Goal: Information Seeking & Learning: Learn about a topic

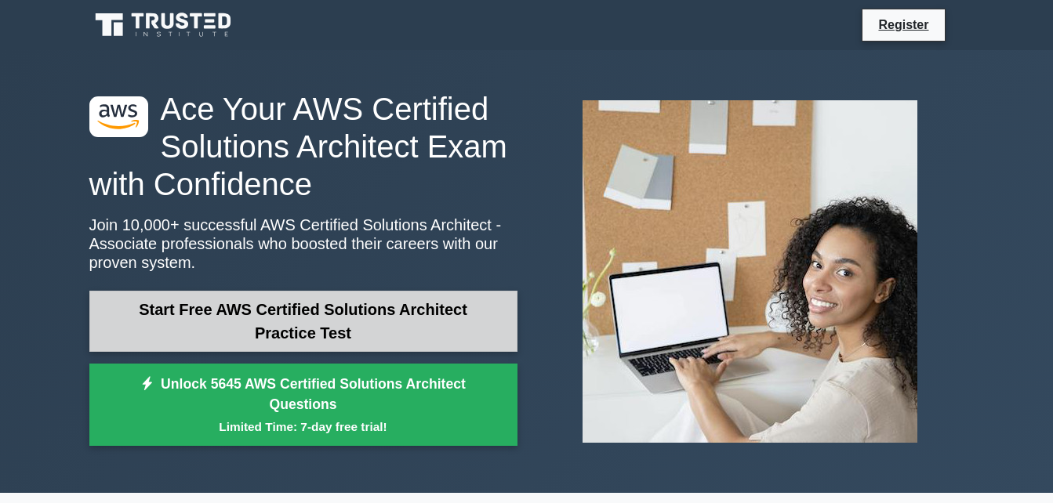
click at [400, 309] on link "Start Free AWS Certified Solutions Architect Practice Test" at bounding box center [303, 321] width 428 height 61
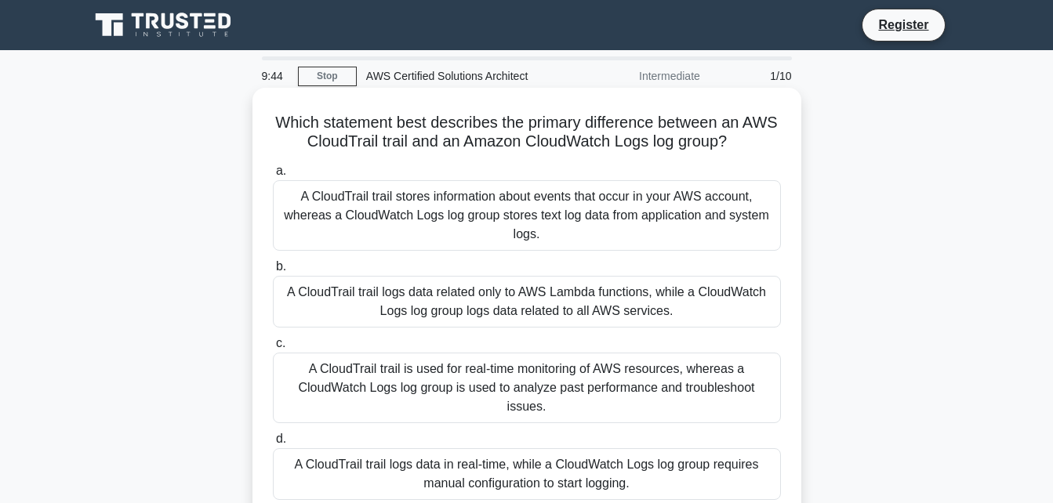
click at [703, 156] on div "Which statement best describes the primary difference between an AWS CloudTrail…" at bounding box center [527, 305] width 536 height 422
click at [499, 371] on div "A CloudTrail trail is used for real-time monitoring of AWS resources, whereas a…" at bounding box center [527, 388] width 508 height 71
click at [273, 349] on input "c. A CloudTrail trail is used for real-time monitoring of AWS resources, wherea…" at bounding box center [273, 344] width 0 height 10
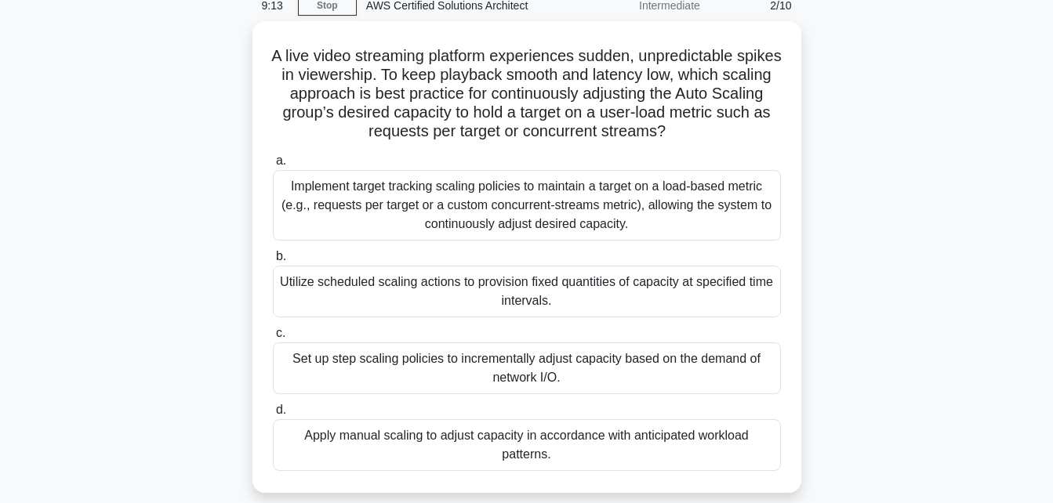
scroll to position [94, 0]
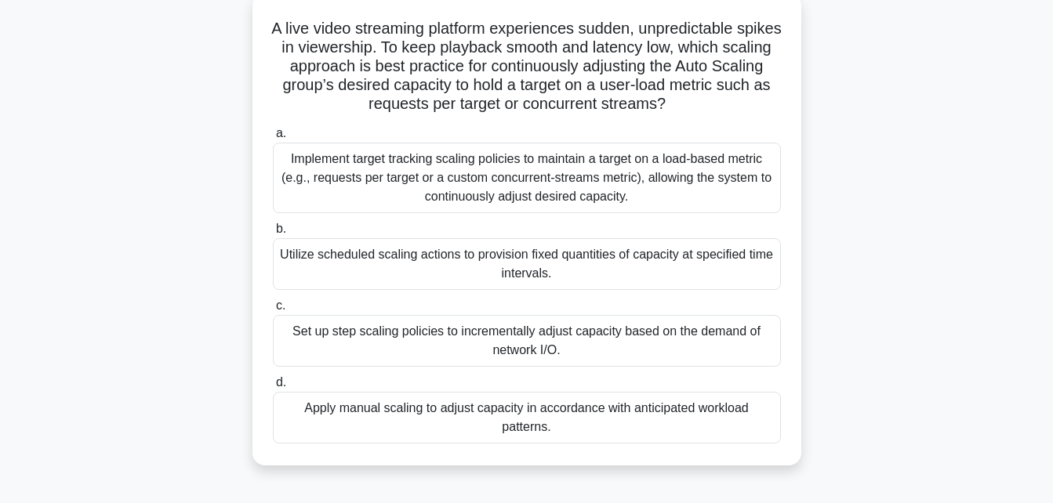
click at [704, 275] on div "Utilize scheduled scaling actions to provision fixed quantities of capacity at …" at bounding box center [527, 264] width 508 height 52
click at [273, 234] on input "b. Utilize scheduled scaling actions to provision fixed quantities of capacity …" at bounding box center [273, 229] width 0 height 10
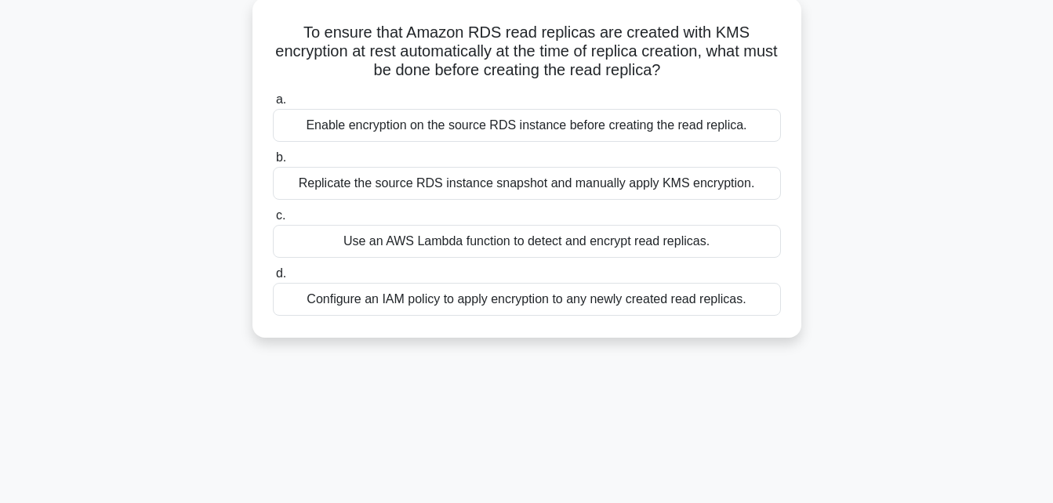
scroll to position [0, 0]
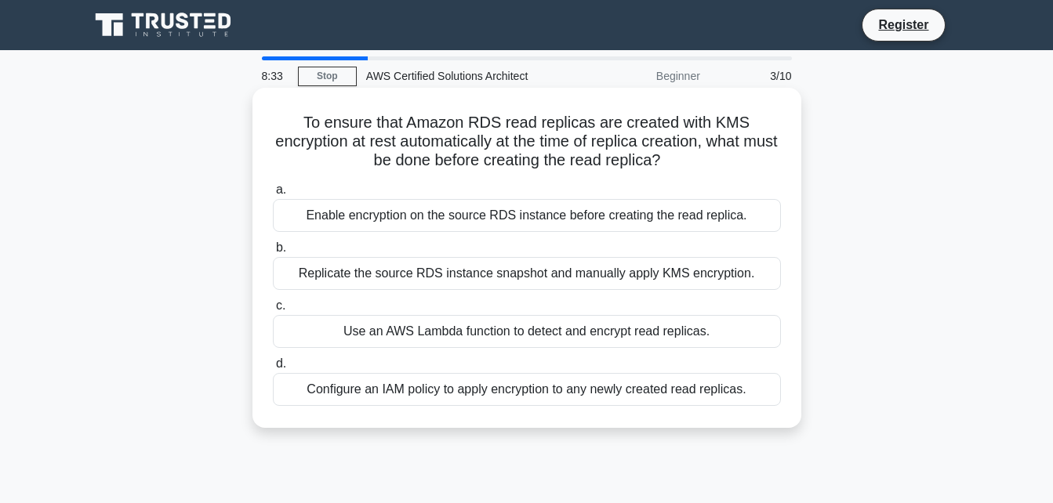
click at [592, 215] on div "Enable encryption on the source RDS instance before creating the read replica." at bounding box center [527, 215] width 508 height 33
click at [273, 195] on input "a. Enable encryption on the source RDS instance before creating the read replic…" at bounding box center [273, 190] width 0 height 10
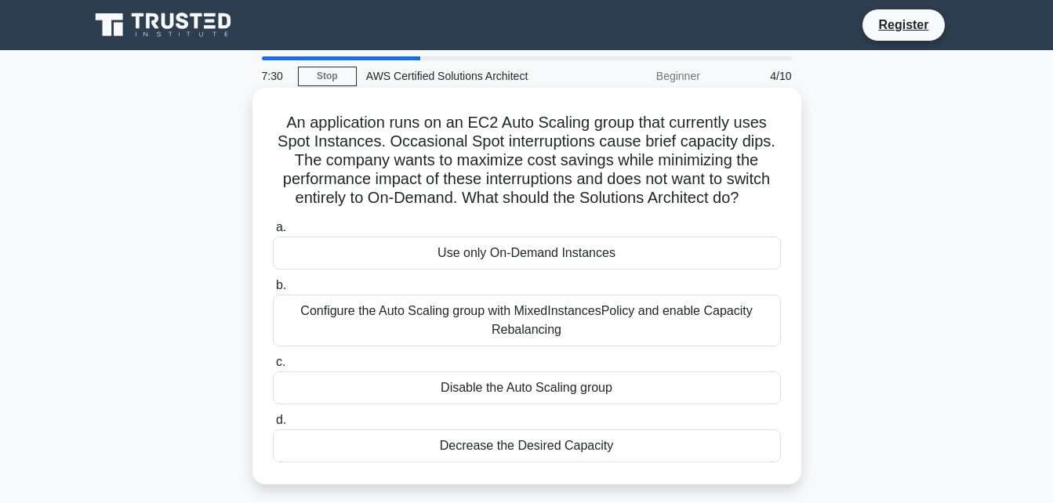
click at [555, 250] on div "Use only On-Demand Instances" at bounding box center [527, 253] width 508 height 33
click at [273, 233] on input "a. Use only On-Demand Instances" at bounding box center [273, 228] width 0 height 10
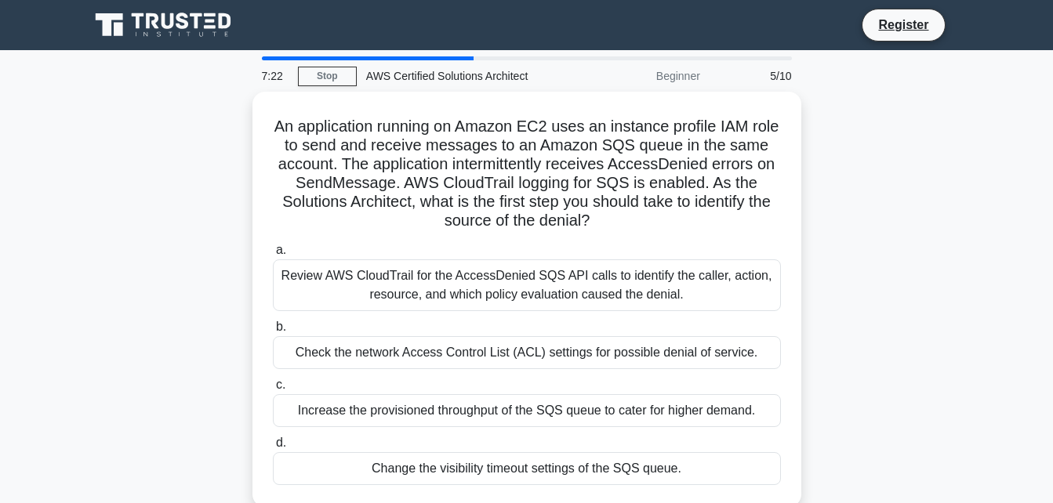
click at [555, 250] on label "a. Review AWS CloudTrail for the AccessDenied SQS API calls to identify the cal…" at bounding box center [527, 276] width 508 height 71
click at [273, 250] on input "a. Review AWS CloudTrail for the AccessDenied SQS API calls to identify the cal…" at bounding box center [273, 250] width 0 height 10
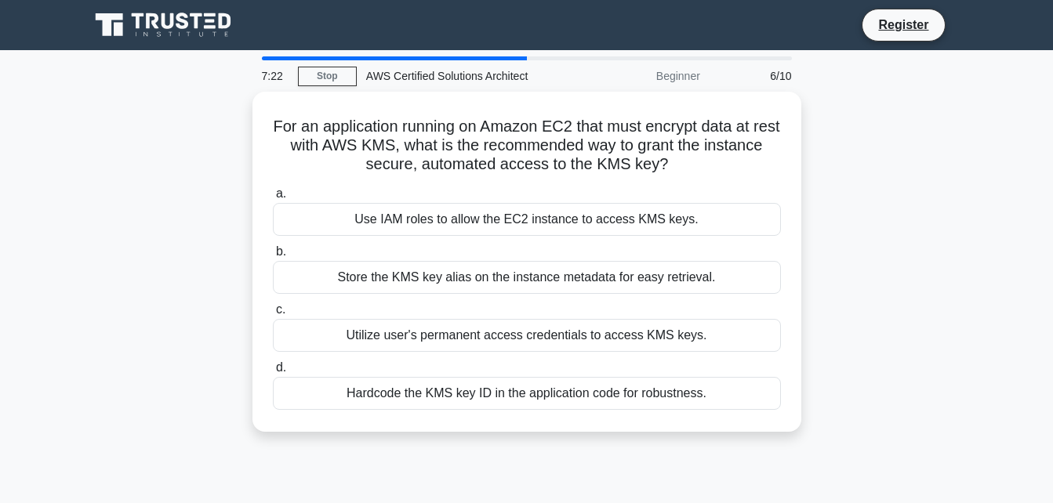
click at [555, 250] on label "b. Store the KMS key alias on the instance metadata for easy retrieval." at bounding box center [527, 268] width 508 height 52
click at [273, 250] on input "b. Store the KMS key alias on the instance metadata for easy retrieval." at bounding box center [273, 252] width 0 height 10
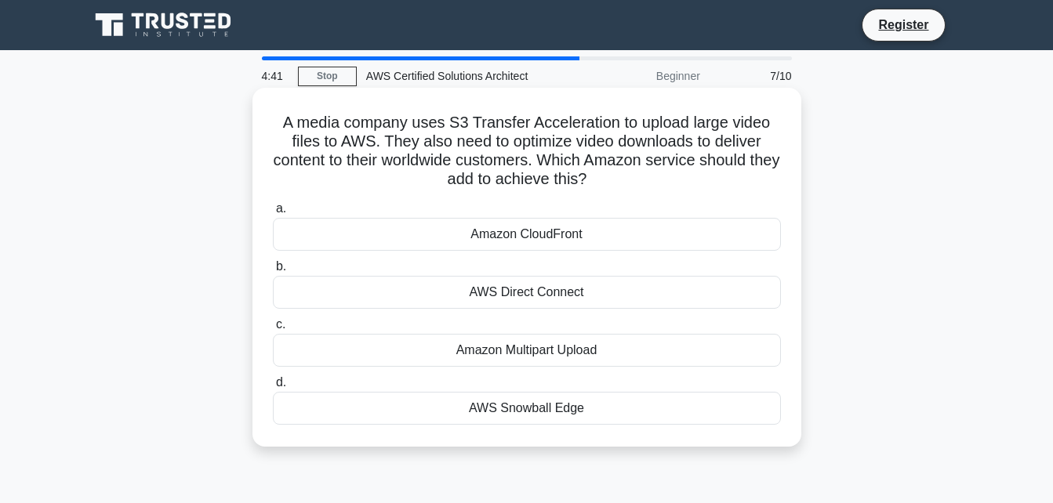
click at [628, 227] on div "Amazon CloudFront" at bounding box center [527, 234] width 508 height 33
click at [273, 214] on input "a. Amazon CloudFront" at bounding box center [273, 209] width 0 height 10
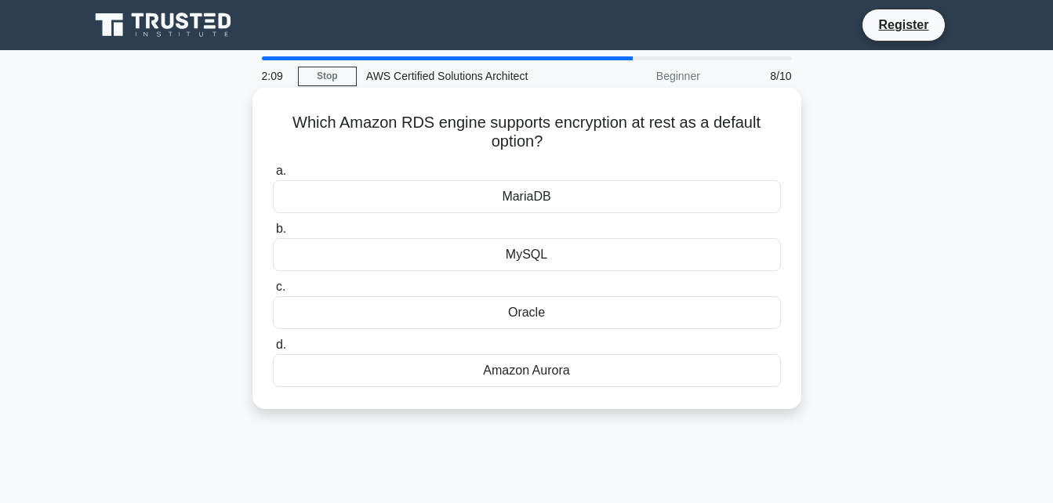
click at [547, 258] on div "MySQL" at bounding box center [527, 254] width 508 height 33
click at [273, 234] on input "b. MySQL" at bounding box center [273, 229] width 0 height 10
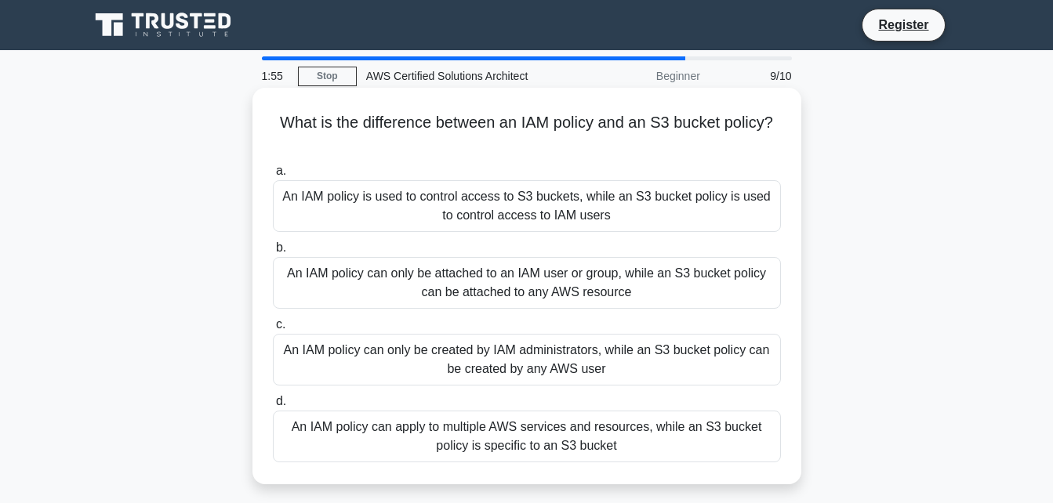
click at [568, 422] on div "An IAM policy can apply to multiple AWS services and resources, while an S3 buc…" at bounding box center [527, 437] width 508 height 52
click at [273, 407] on input "d. An IAM policy can apply to multiple AWS services and resources, while an S3 …" at bounding box center [273, 402] width 0 height 10
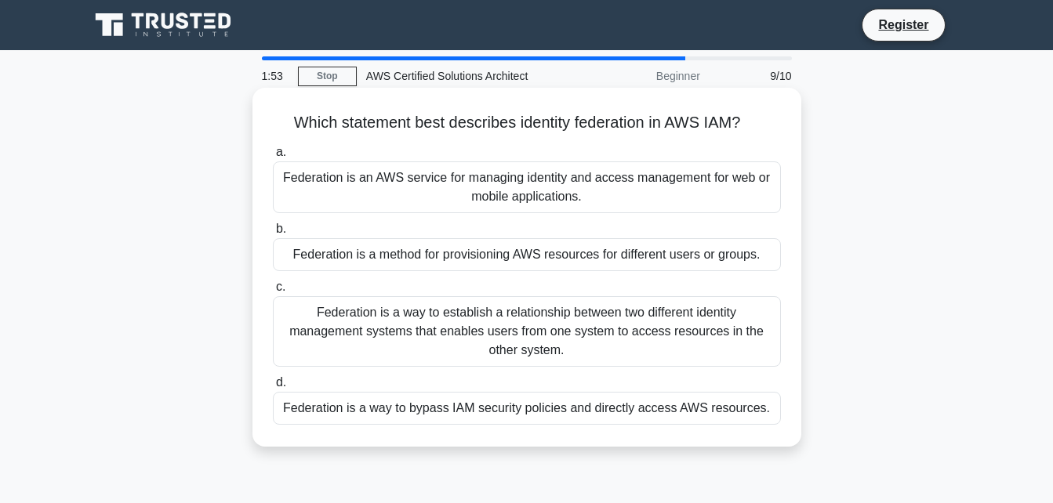
click at [562, 407] on div "Federation is a way to bypass IAM security policies and directly access AWS res…" at bounding box center [527, 408] width 508 height 33
click at [273, 388] on input "d. Federation is a way to bypass IAM security policies and directly access AWS …" at bounding box center [273, 383] width 0 height 10
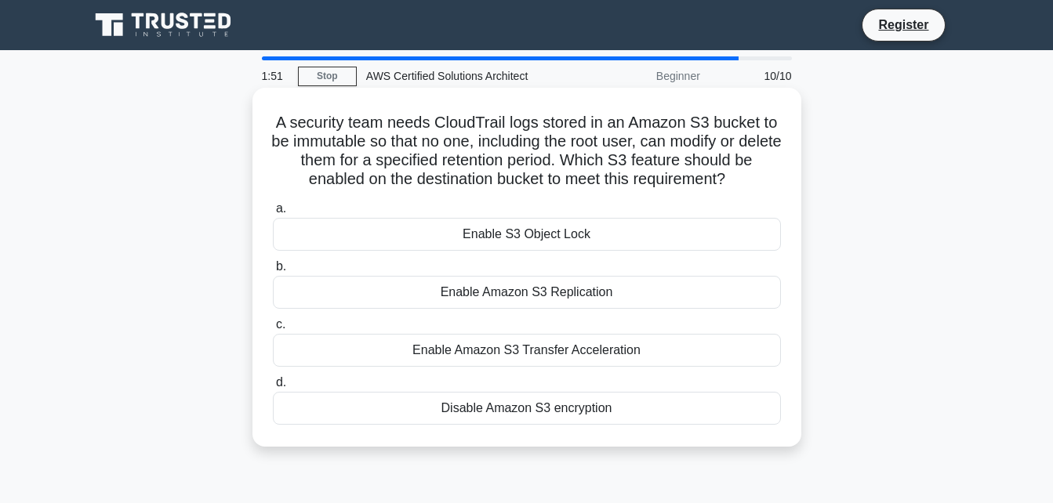
click at [540, 284] on div "Enable Amazon S3 Replication" at bounding box center [527, 292] width 508 height 33
click at [273, 272] on input "b. Enable Amazon S3 Replication" at bounding box center [273, 267] width 0 height 10
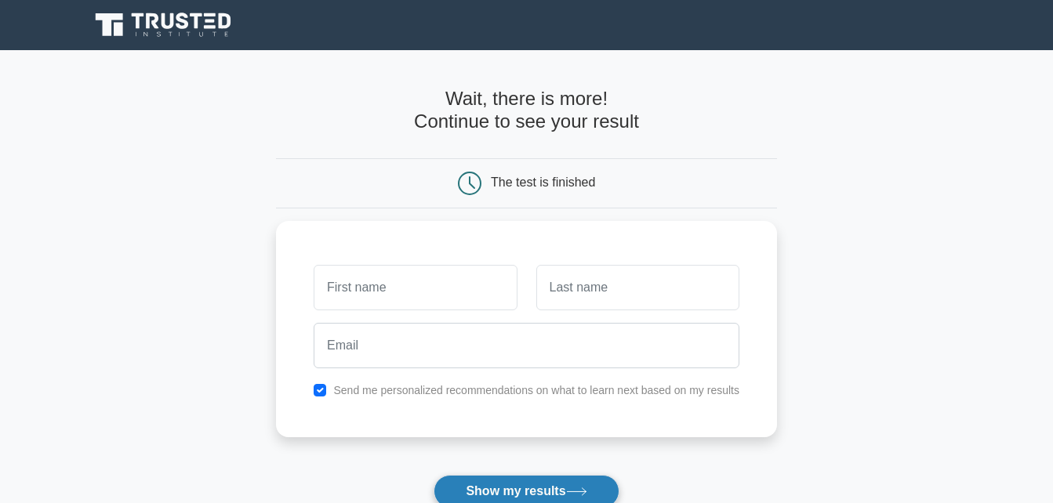
click at [545, 486] on button "Show my results" at bounding box center [525, 491] width 185 height 33
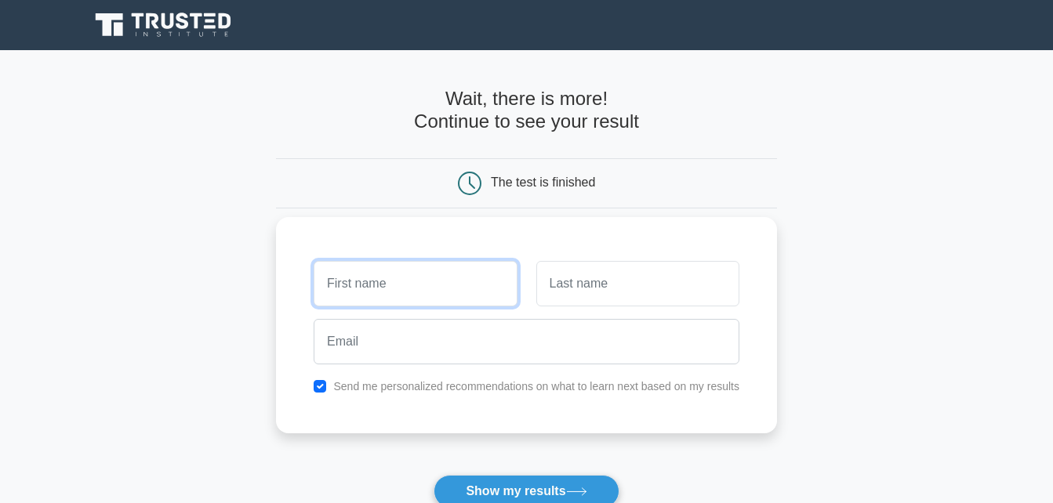
click at [414, 280] on input "text" at bounding box center [414, 283] width 203 height 45
type input "Anu"
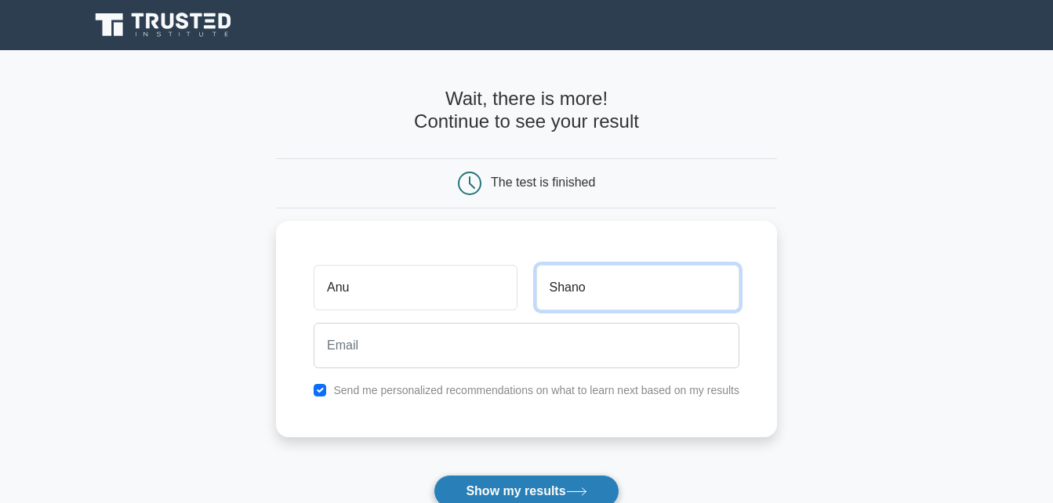
type input "Shano"
click at [495, 498] on button "Show my results" at bounding box center [525, 491] width 185 height 33
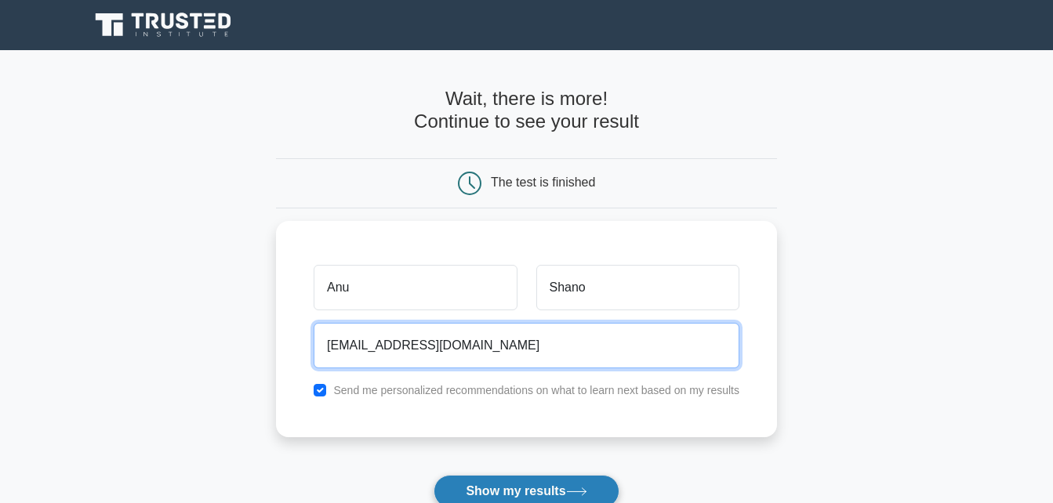
type input "asad@email.com"
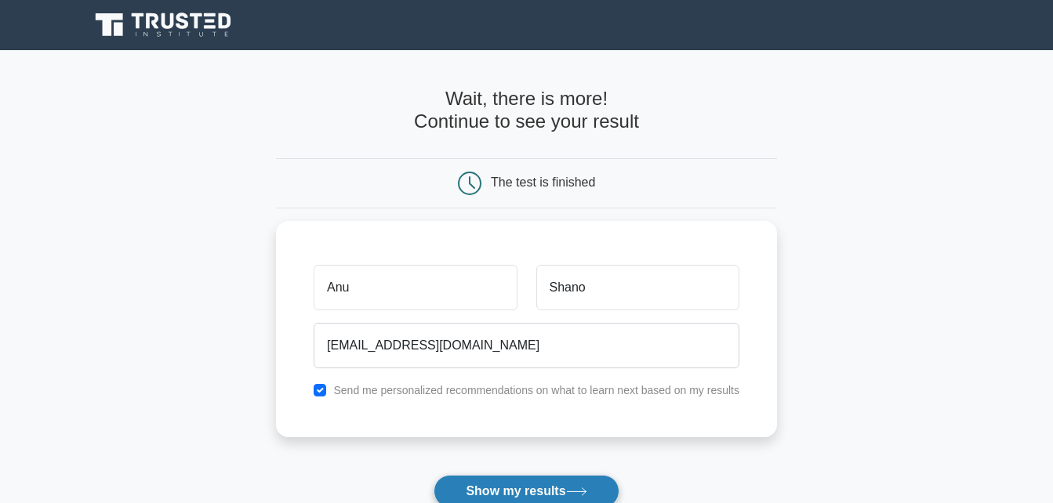
click at [530, 482] on button "Show my results" at bounding box center [525, 491] width 185 height 33
